Goal: Use online tool/utility: Utilize a website feature to perform a specific function

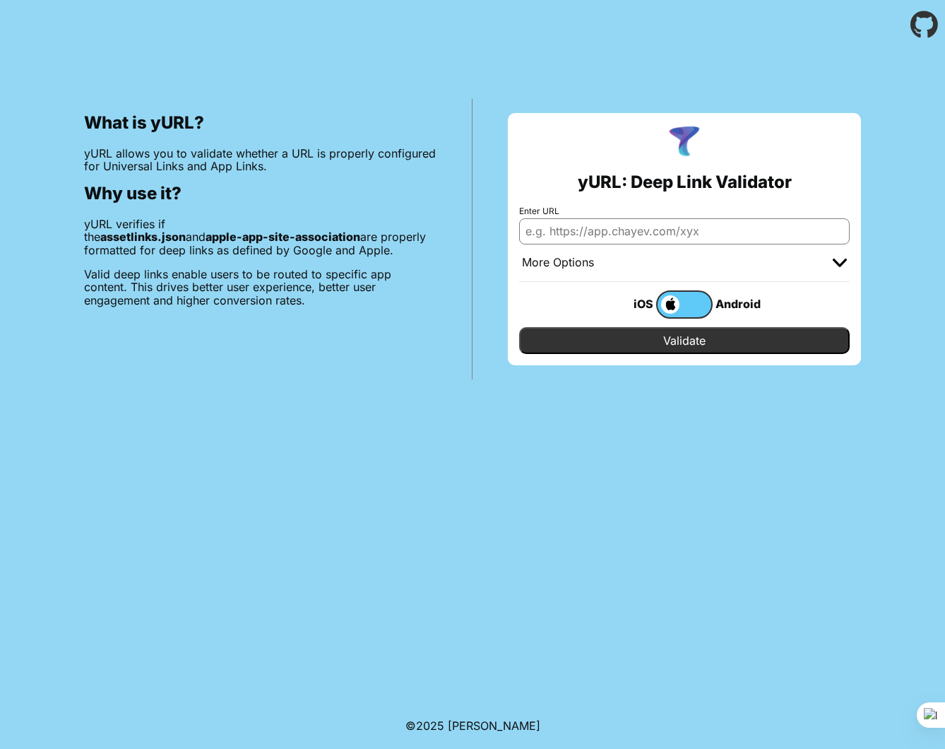
click at [590, 237] on input "Enter URL" at bounding box center [684, 230] width 331 height 25
paste input "/individuals/service/qr-pay/*"
type input "/individuals/service/qr-pay/*"
click at [519, 327] on input "Validate" at bounding box center [684, 340] width 331 height 27
